Goal: Check status: Check status

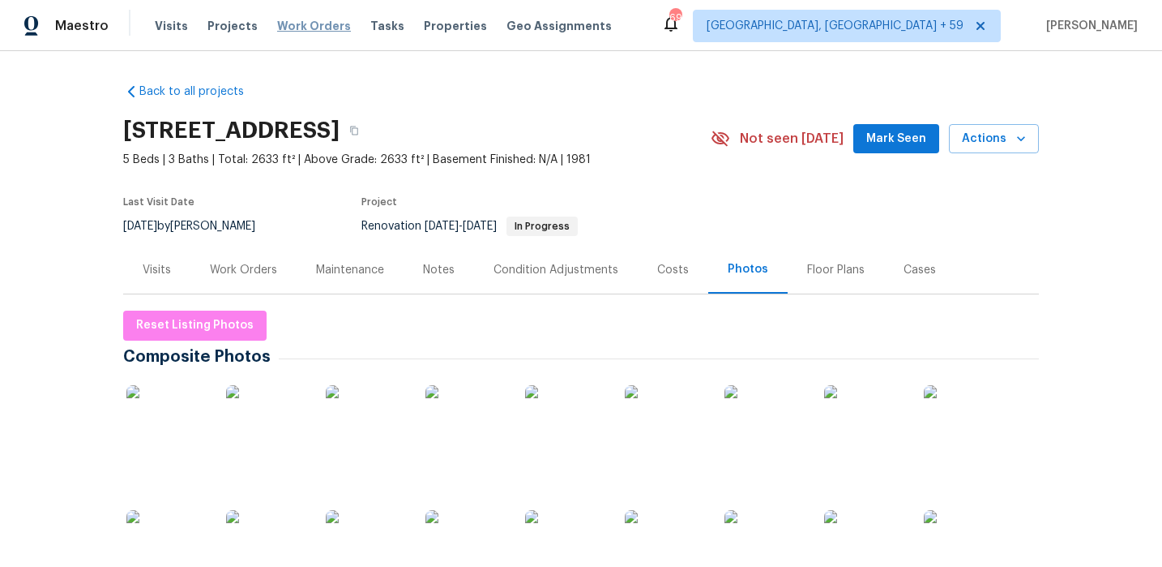
drag, startPoint x: 303, startPoint y: 27, endPoint x: 280, endPoint y: 26, distance: 23.5
click at [303, 27] on span "Work Orders" at bounding box center [314, 26] width 74 height 16
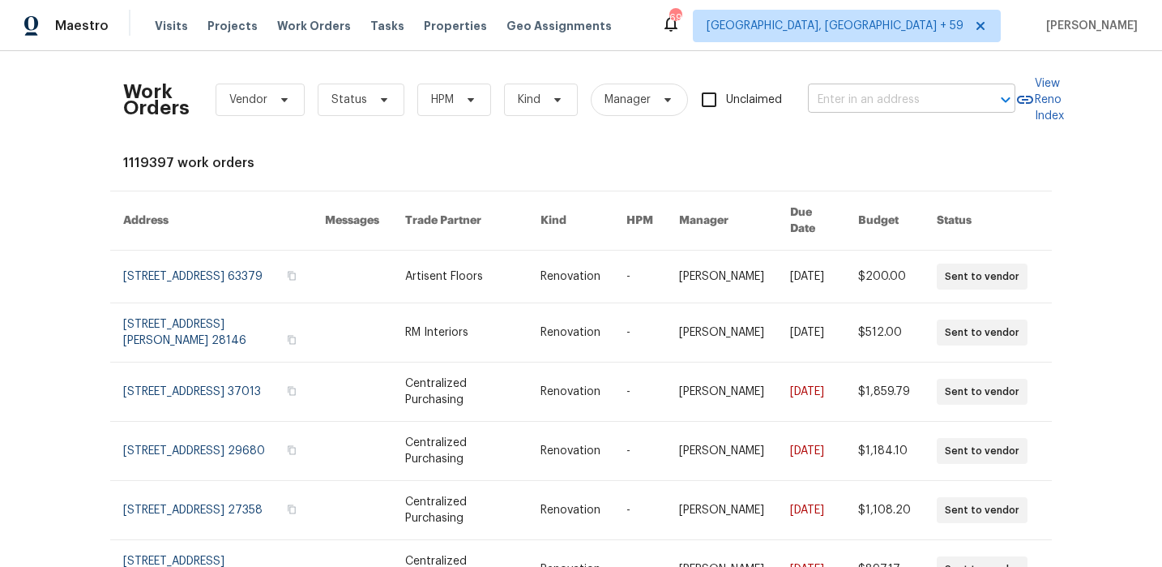
click at [868, 98] on input "text" at bounding box center [889, 100] width 162 height 25
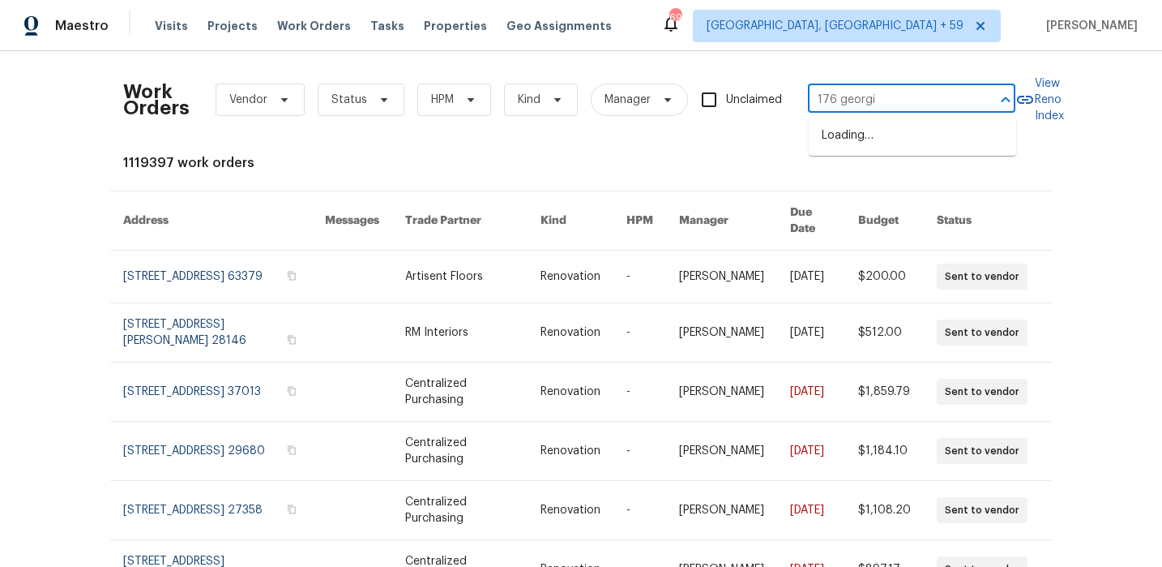
type input "176 [US_STATE]"
click at [853, 128] on li "[STREET_ADDRESS]" at bounding box center [912, 135] width 207 height 27
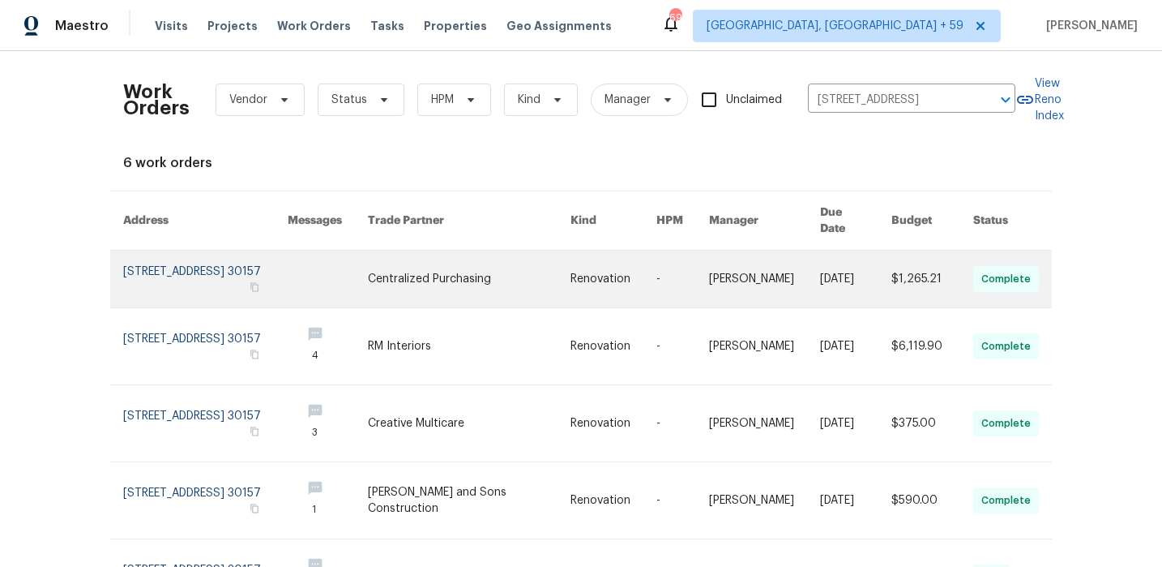
click at [154, 250] on link at bounding box center [205, 278] width 165 height 57
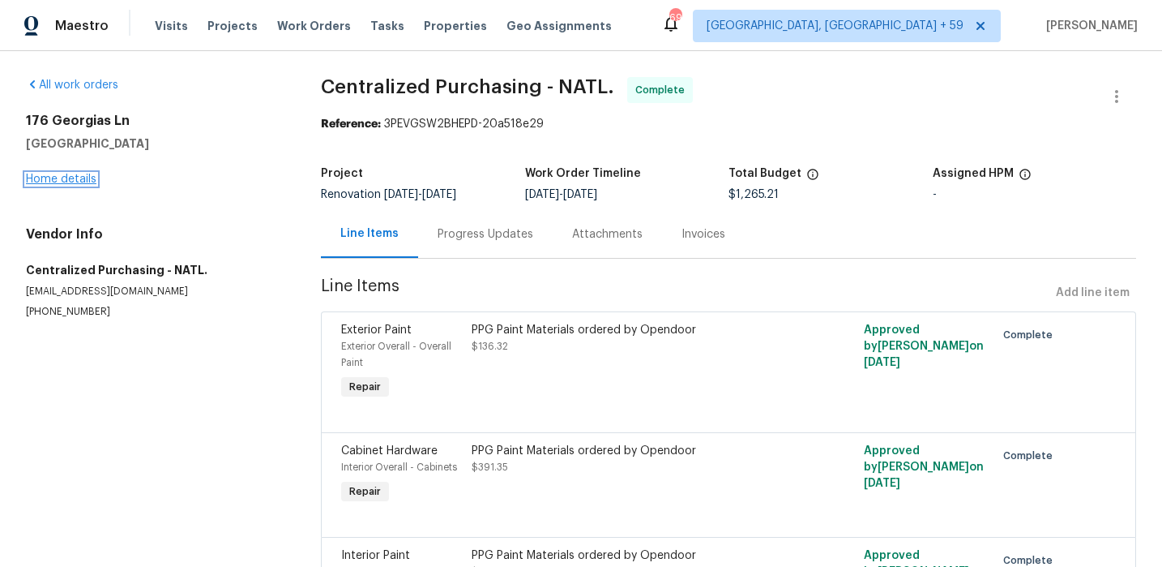
click at [62, 176] on link "Home details" at bounding box center [61, 178] width 71 height 11
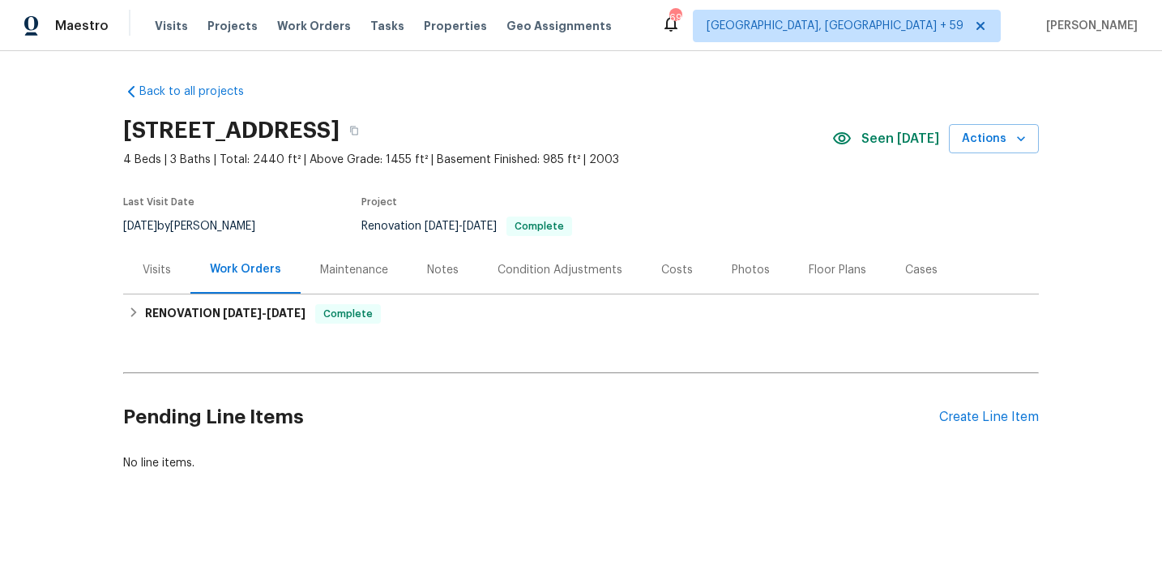
click at [146, 276] on div "Visits" at bounding box center [157, 270] width 28 height 16
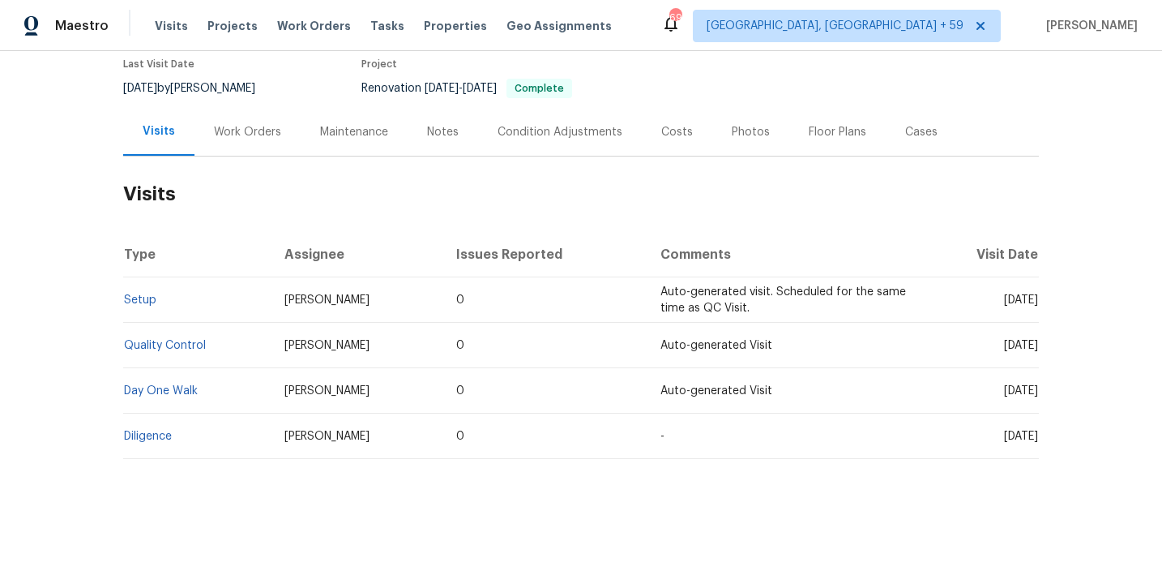
scroll to position [140, 0]
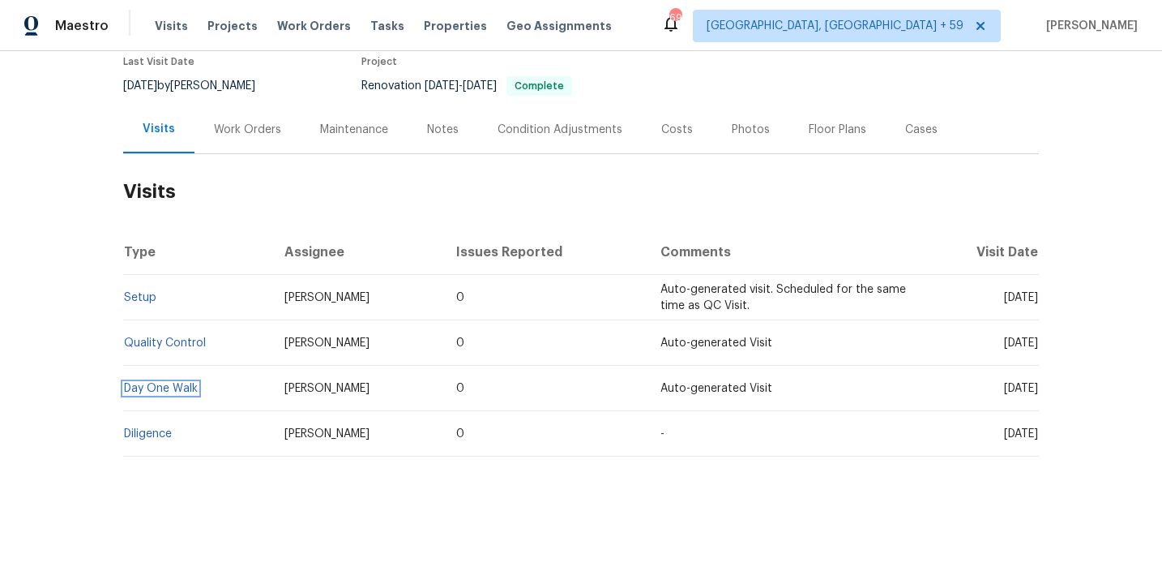
click at [160, 391] on link "Day One Walk" at bounding box center [161, 388] width 74 height 11
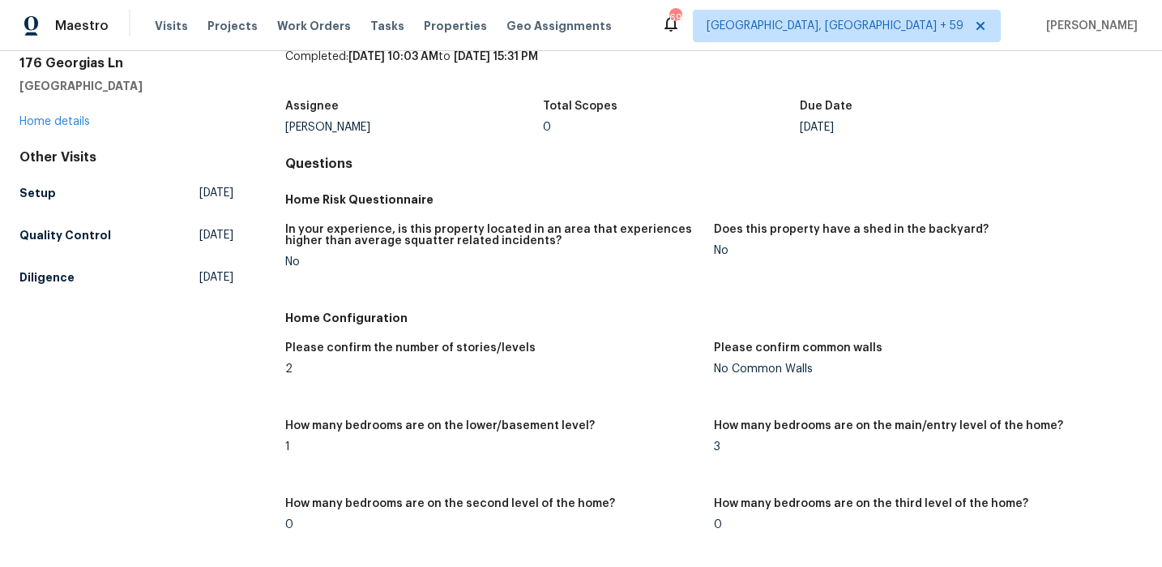
scroll to position [71, 0]
